Goal: Find specific page/section: Find specific page/section

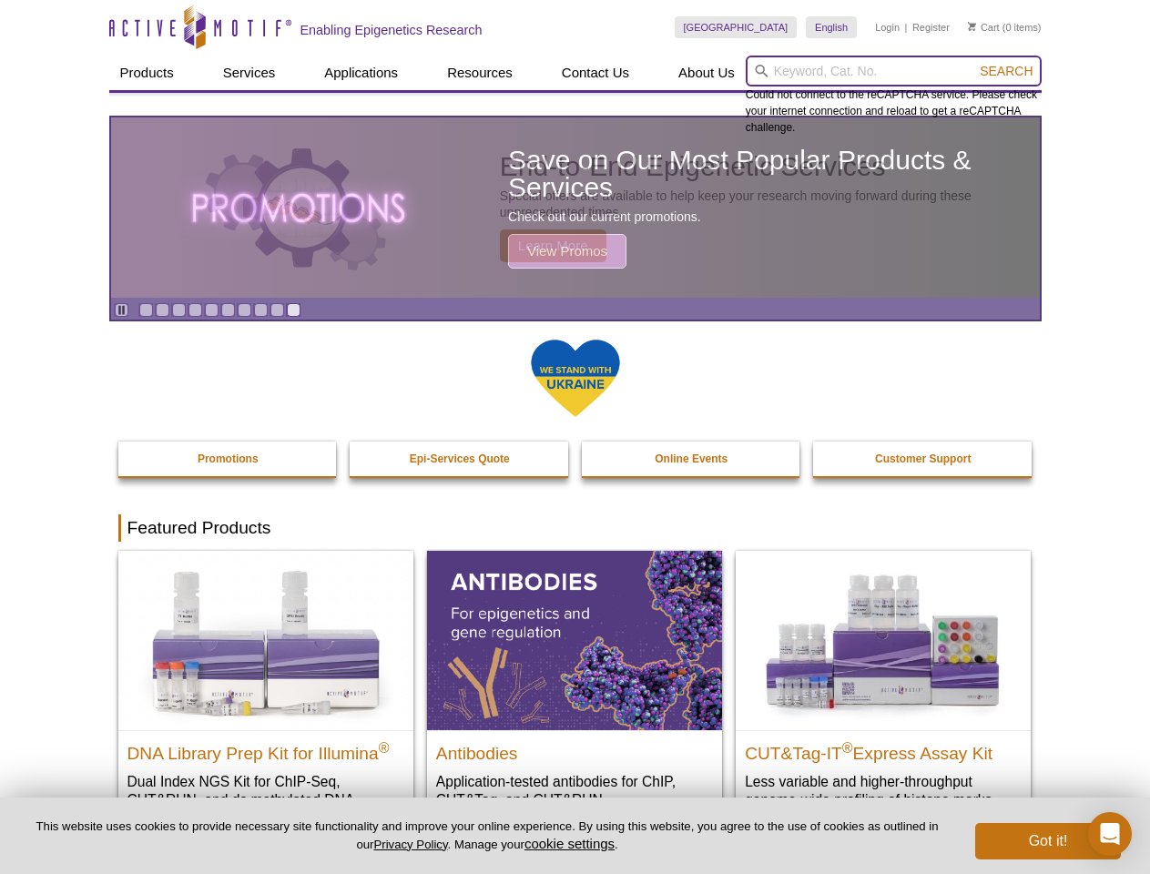
click at [893, 71] on input "search" at bounding box center [894, 71] width 296 height 31
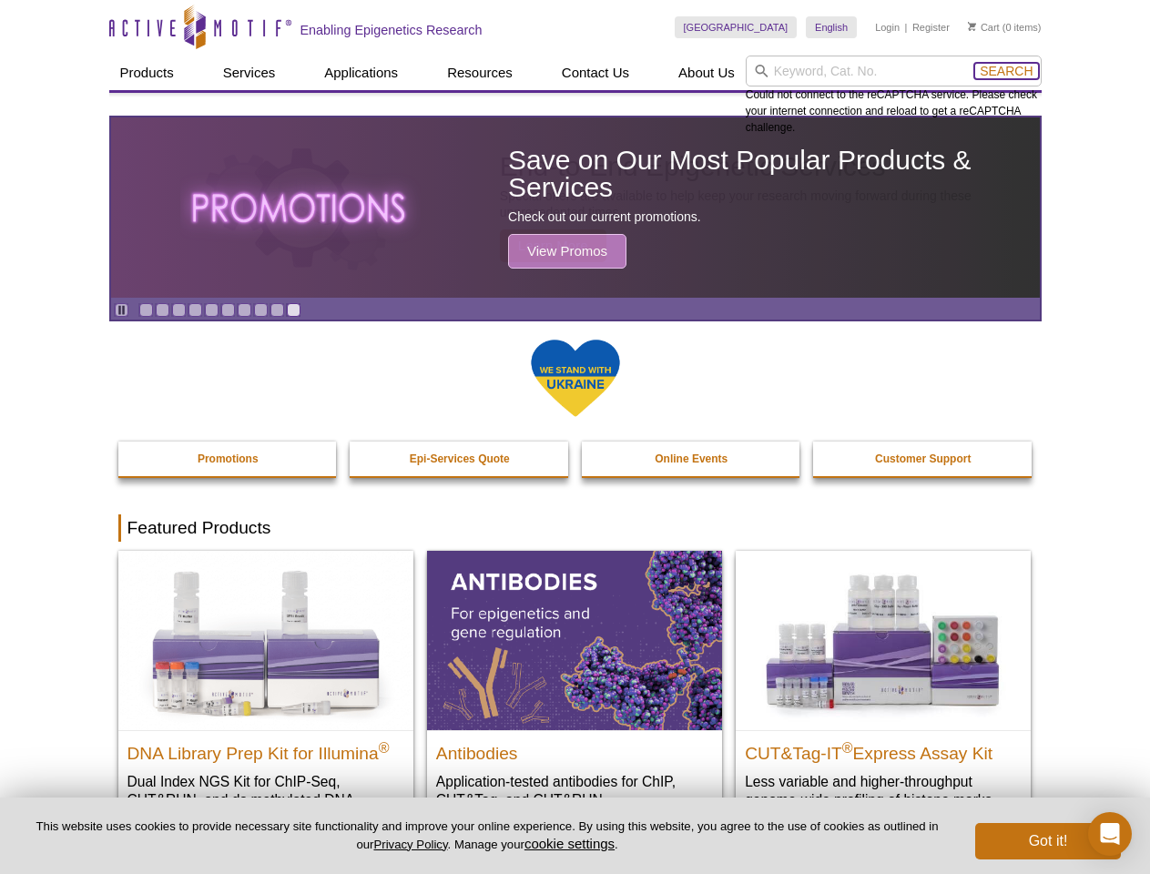
click at [1006, 71] on span "Search" at bounding box center [1006, 71] width 53 height 15
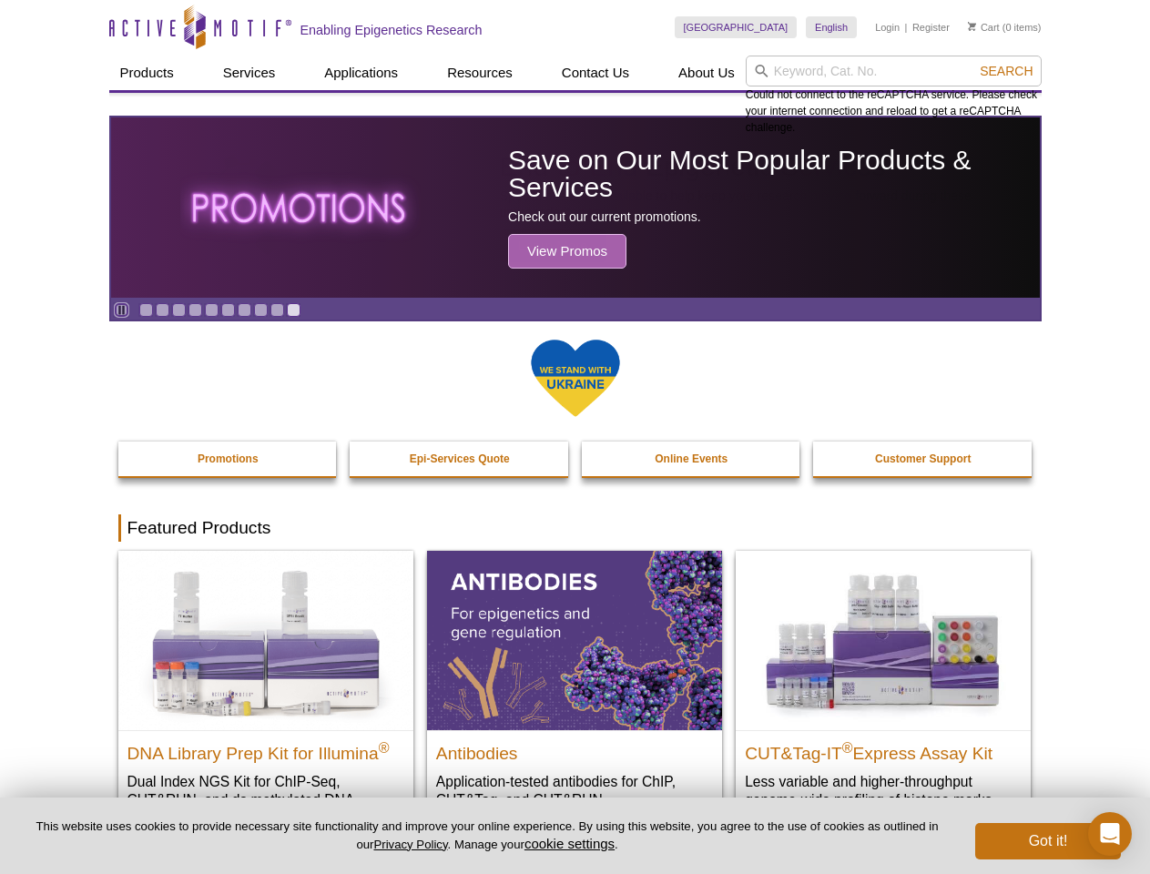
click at [121, 310] on icon "Pause" at bounding box center [122, 310] width 12 height 12
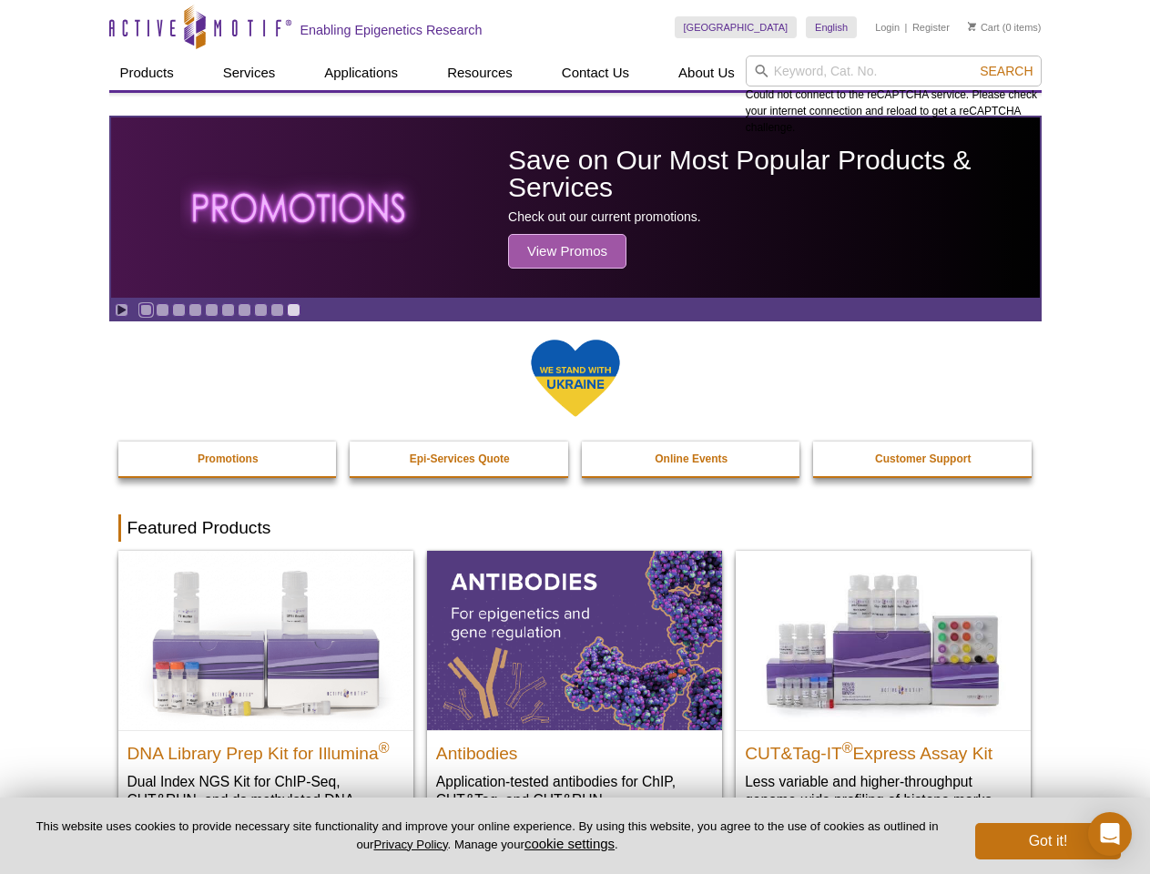
click at [146, 310] on link "Go to slide 1" at bounding box center [146, 310] width 14 height 14
click at [162, 310] on link "Go to slide 2" at bounding box center [163, 310] width 14 height 14
click at [178, 310] on link "Go to slide 3" at bounding box center [179, 310] width 14 height 14
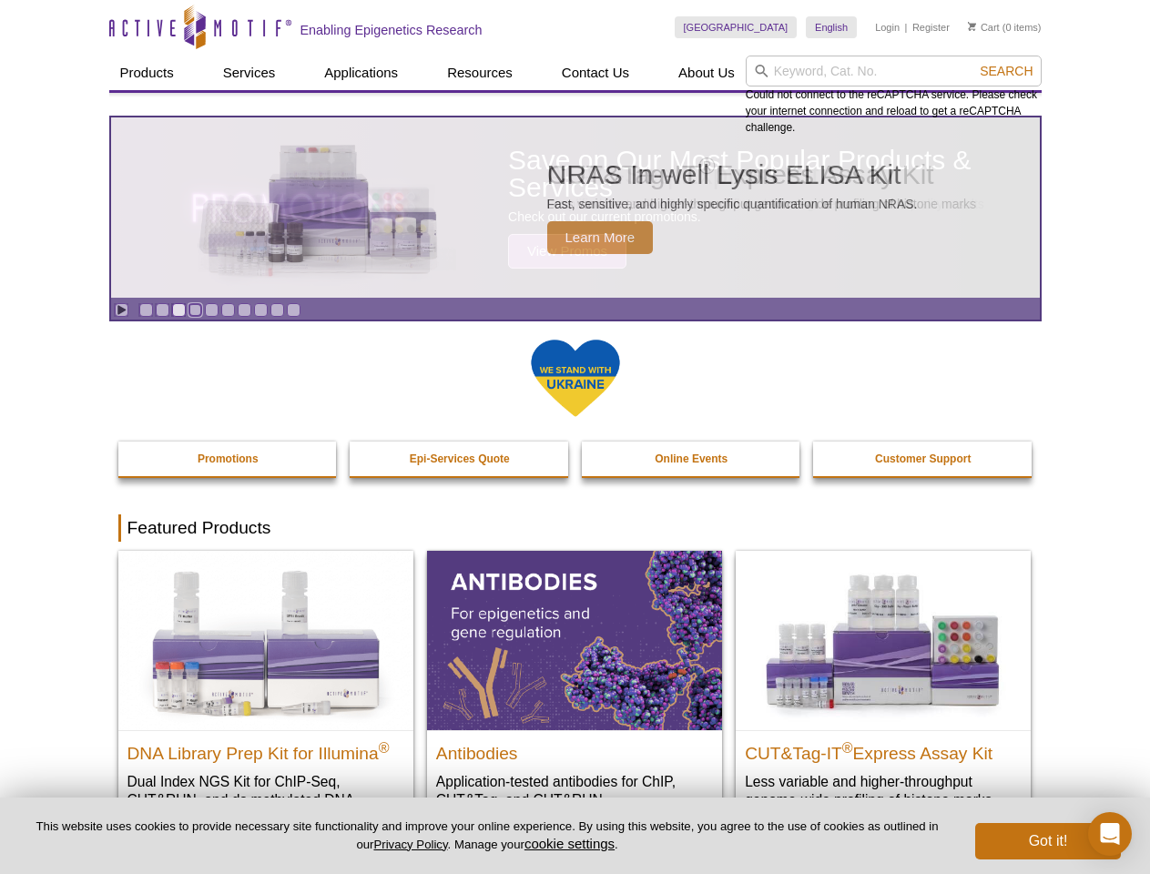
click at [195, 310] on link "Go to slide 4" at bounding box center [195, 310] width 14 height 14
